Goal: Task Accomplishment & Management: Manage account settings

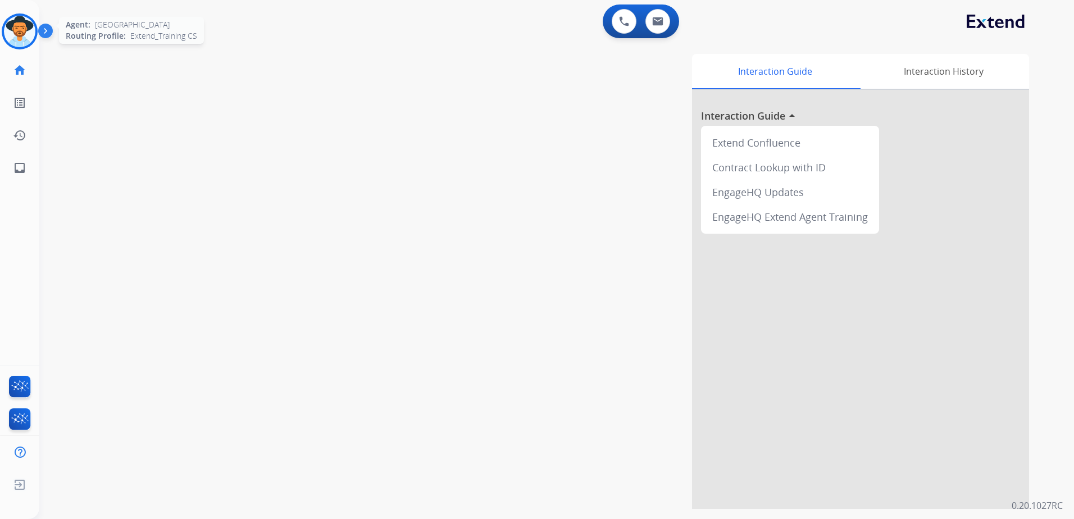
click at [24, 30] on img at bounding box center [19, 31] width 31 height 31
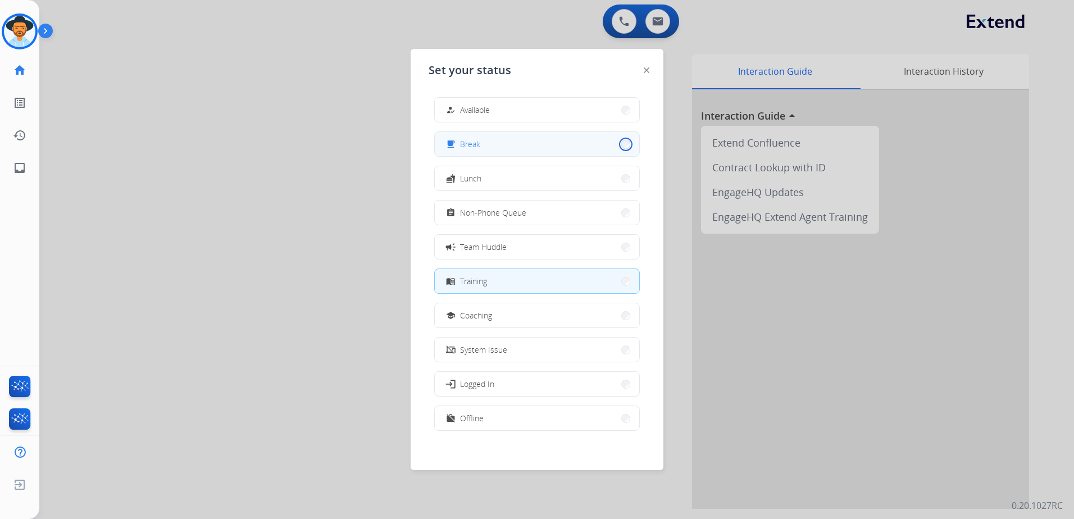
click at [616, 147] on button "free_breakfast Break" at bounding box center [537, 144] width 205 height 24
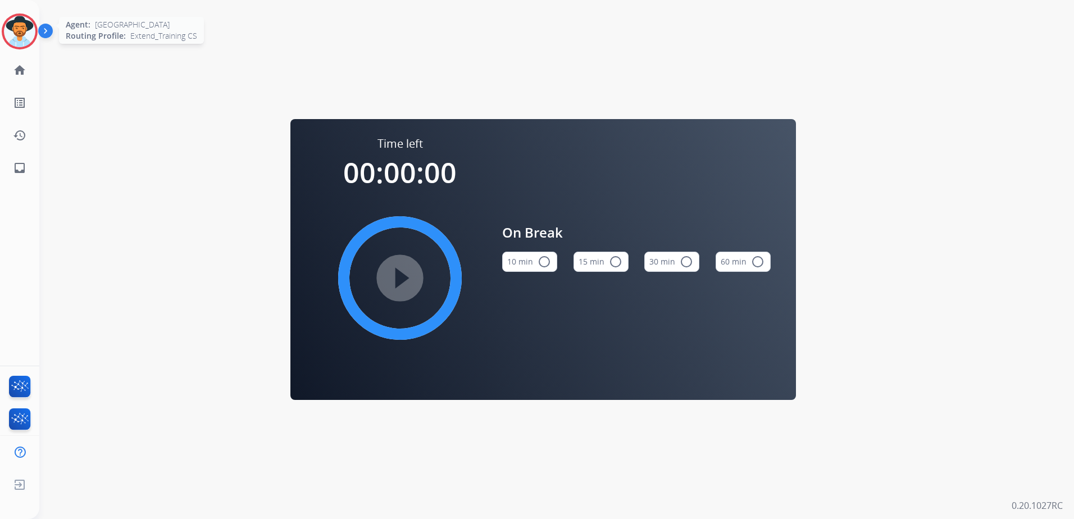
click at [20, 33] on img at bounding box center [19, 31] width 31 height 31
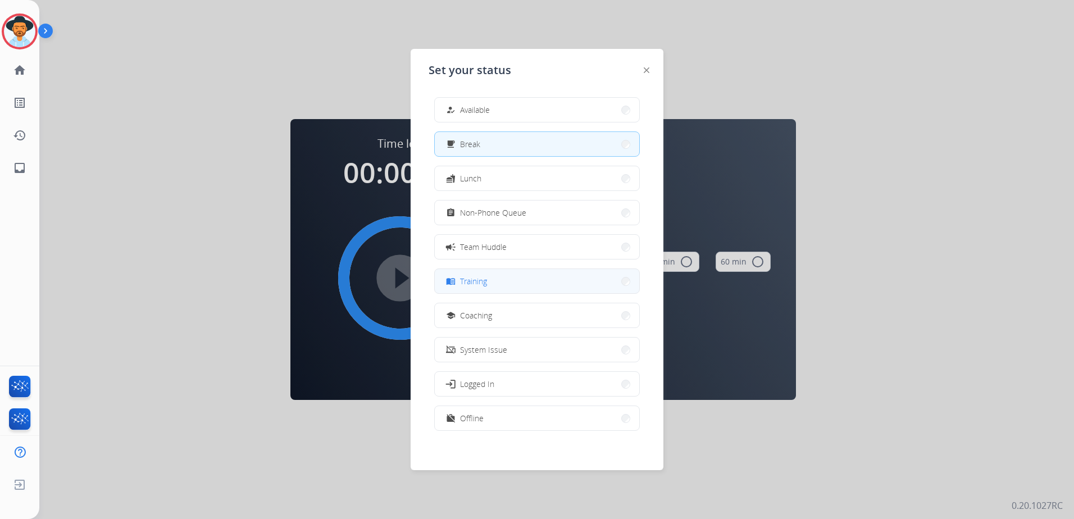
click at [611, 280] on button "menu_book Training" at bounding box center [537, 281] width 205 height 24
